Goal: Check status: Check status

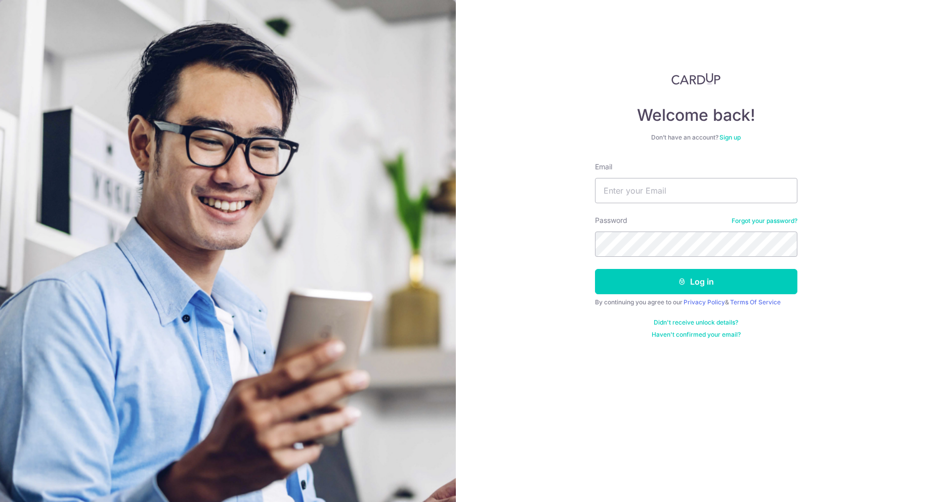
click at [638, 186] on input "Email" at bounding box center [696, 190] width 202 height 25
type input "[PERSON_NAME][DOMAIN_NAME][EMAIL_ADDRESS][DOMAIN_NAME]"
click at [595, 269] on button "Log in" at bounding box center [696, 281] width 202 height 25
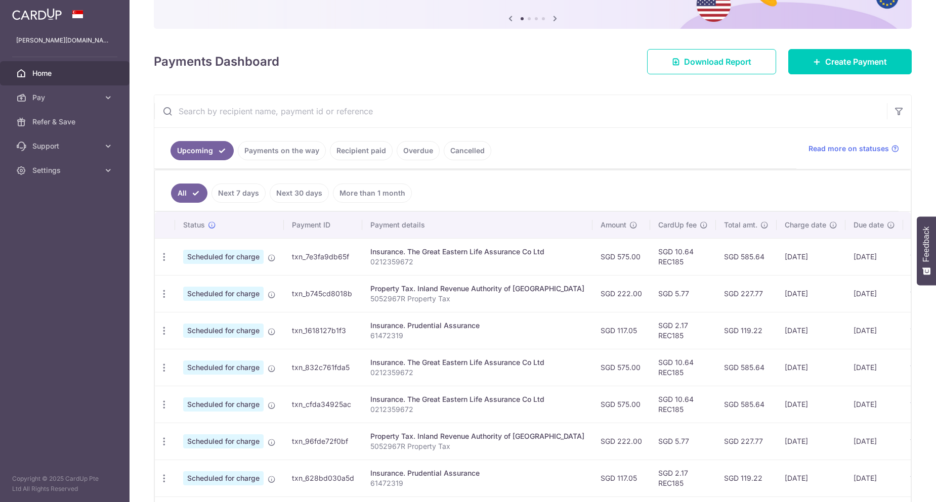
scroll to position [101, 0]
click at [291, 147] on link "Payments on the way" at bounding box center [282, 150] width 88 height 19
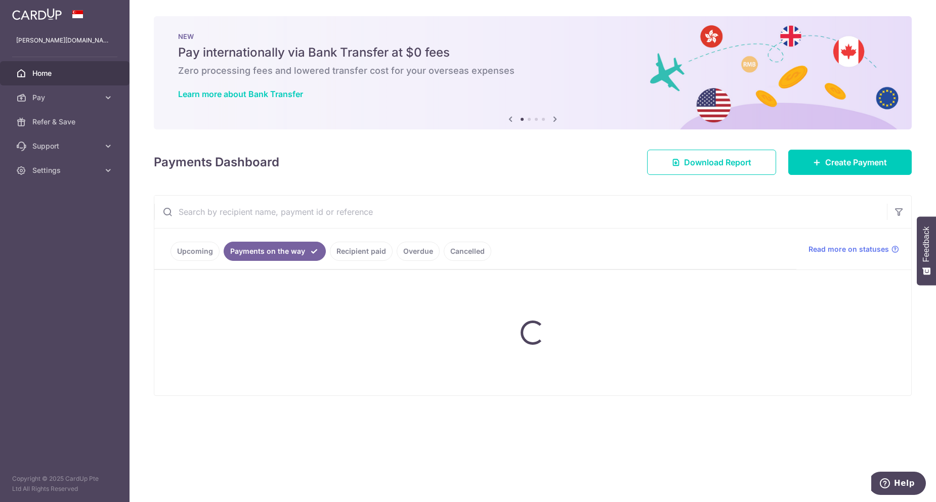
scroll to position [0, 0]
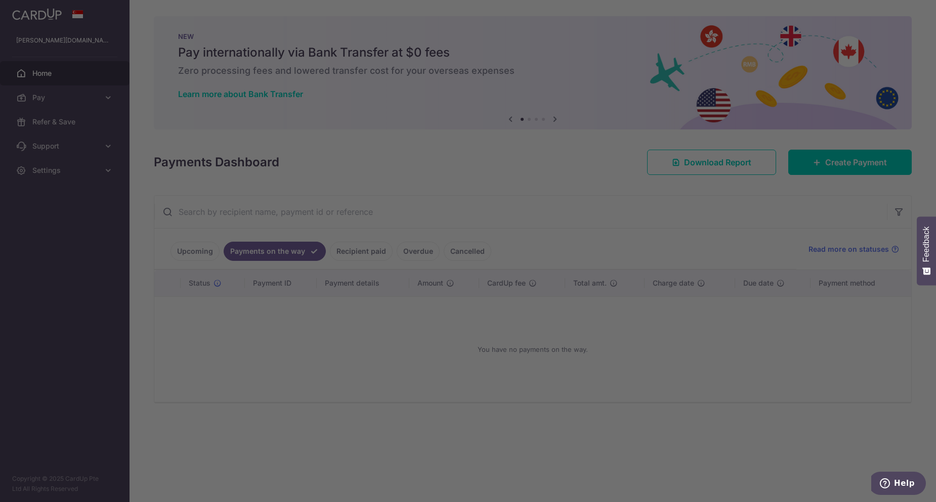
click at [189, 246] on div at bounding box center [473, 254] width 946 height 508
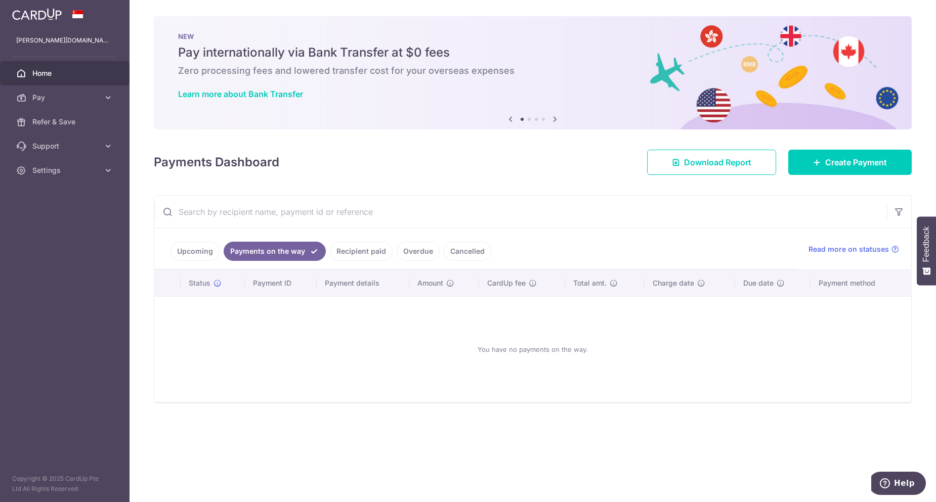
click at [184, 249] on link "Upcoming" at bounding box center [195, 251] width 49 height 19
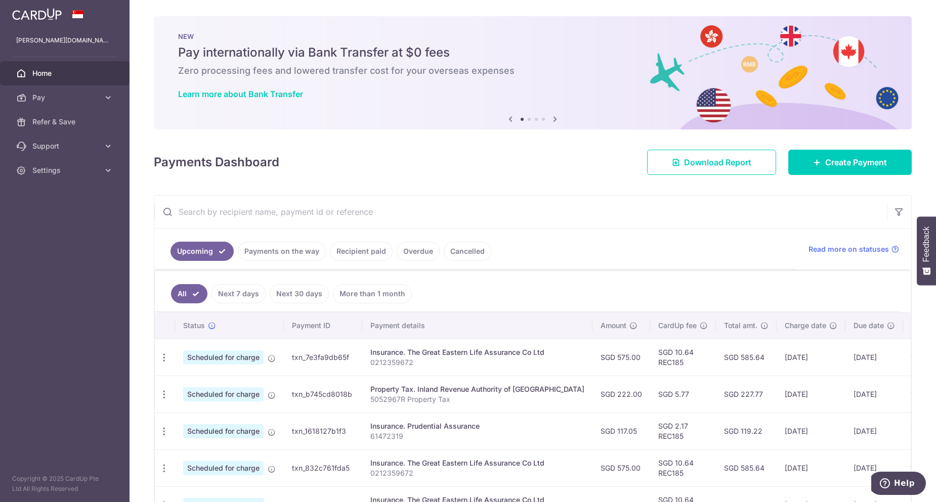
click at [250, 297] on link "Next 7 days" at bounding box center [239, 293] width 54 height 19
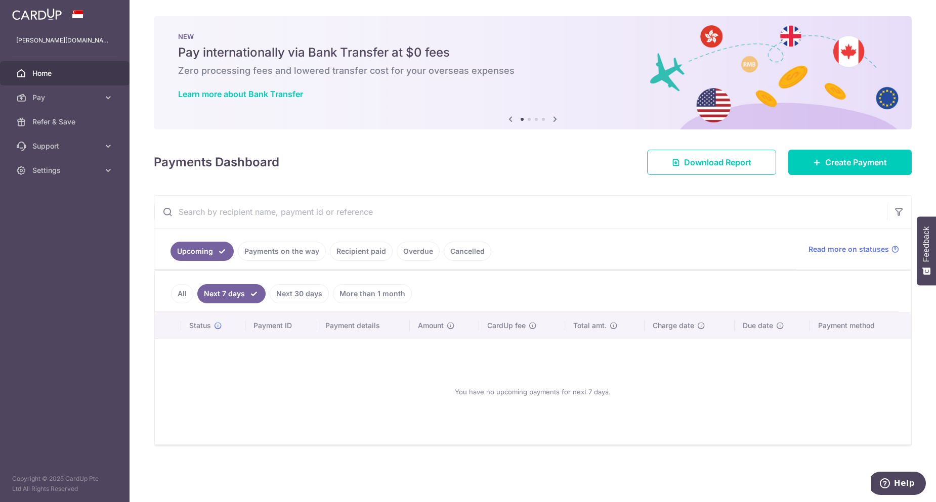
click at [286, 293] on link "Next 30 days" at bounding box center [299, 293] width 59 height 19
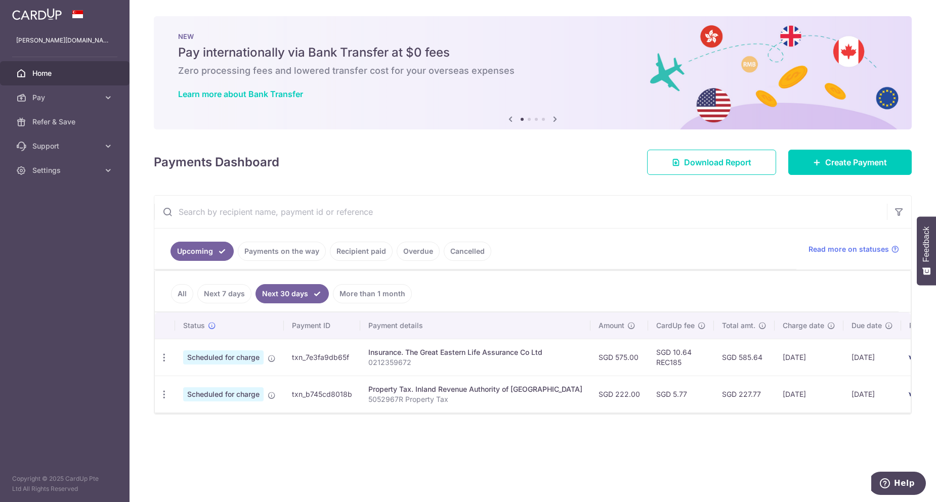
click at [183, 294] on link "All" at bounding box center [182, 293] width 22 height 19
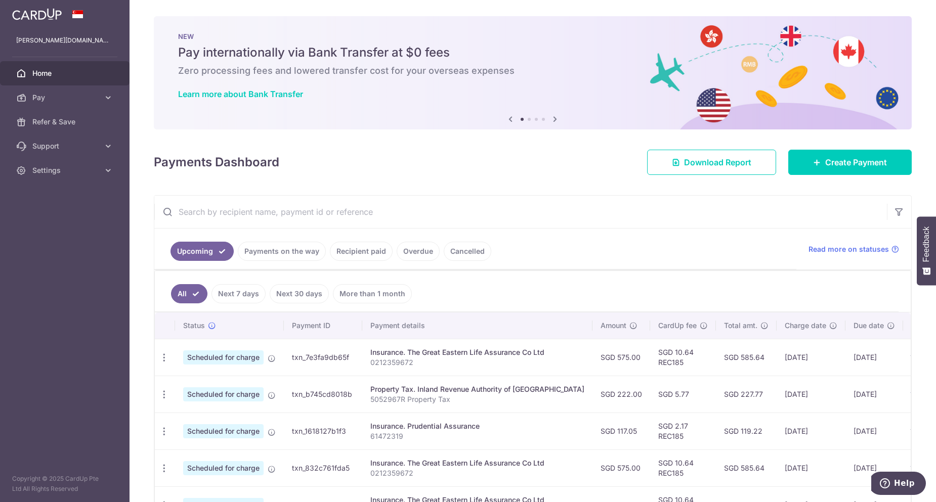
click at [272, 256] on link "Payments on the way" at bounding box center [282, 251] width 88 height 19
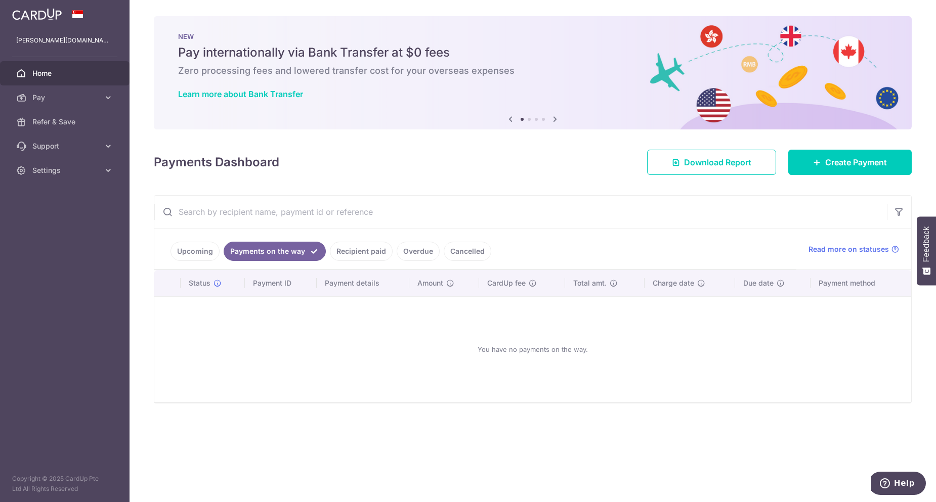
click at [198, 255] on link "Upcoming" at bounding box center [195, 251] width 49 height 19
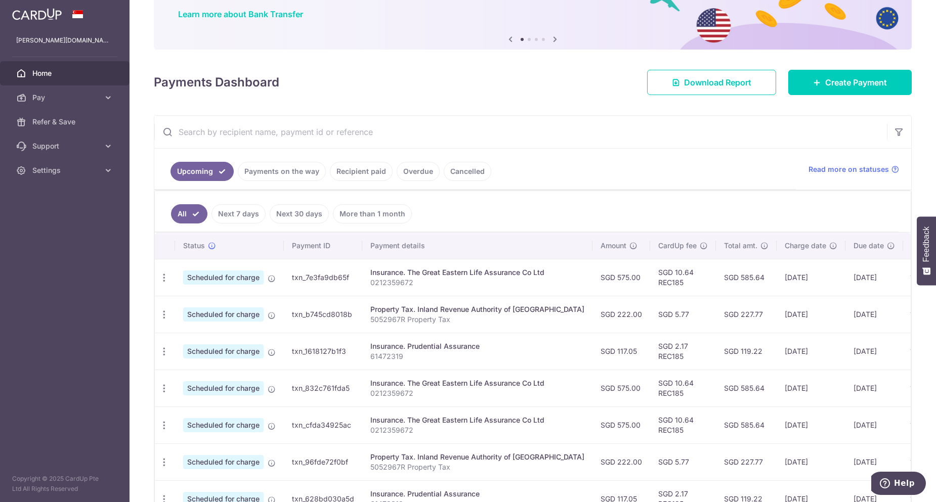
scroll to position [101, 0]
